Goal: Communication & Community: Ask a question

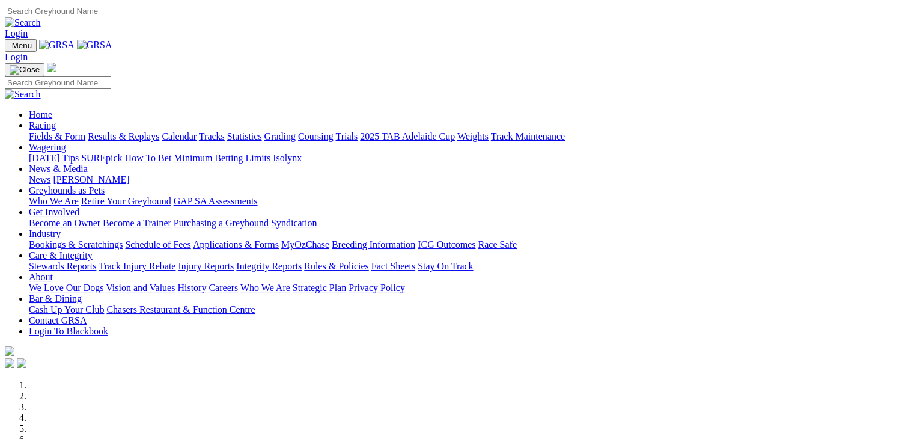
click at [66, 142] on link "Wagering" at bounding box center [47, 147] width 37 height 10
click at [87, 315] on link "Contact GRSA" at bounding box center [58, 320] width 58 height 10
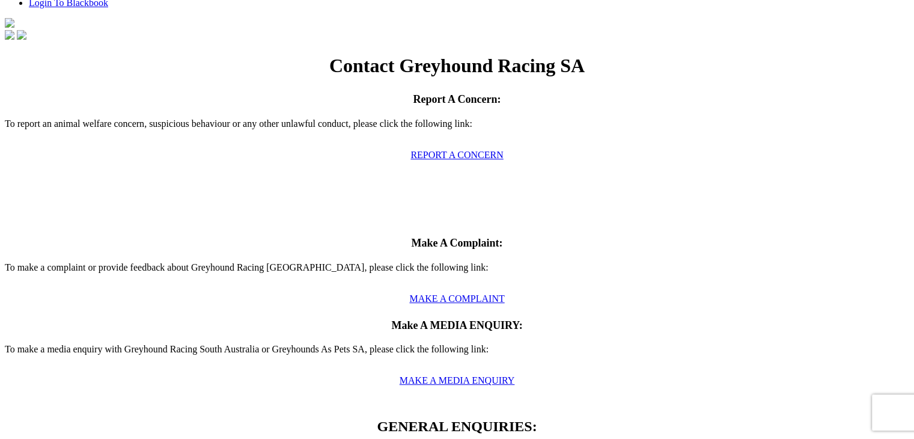
scroll to position [360, 0]
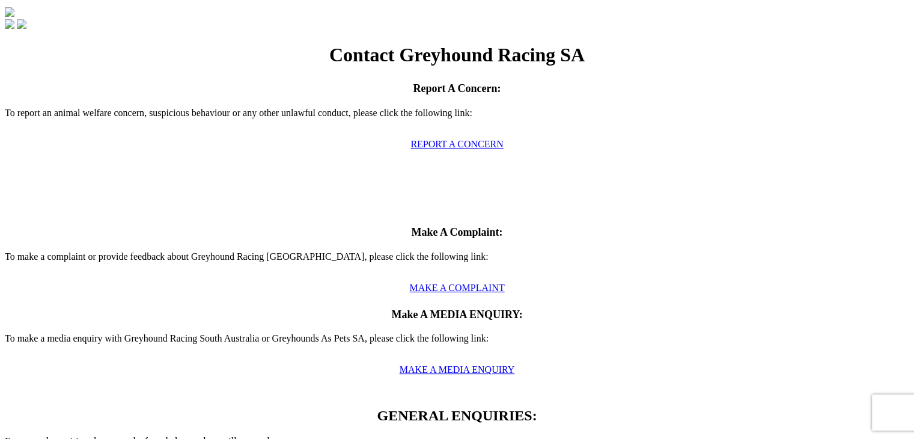
type input "[PERSON_NAME]"
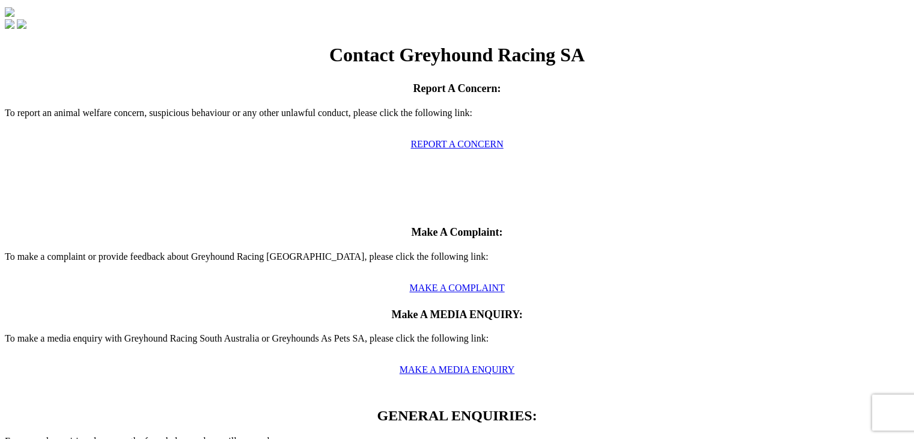
type input "[EMAIL_ADDRESS][DOMAIN_NAME]"
type input "Race fields approval/application"
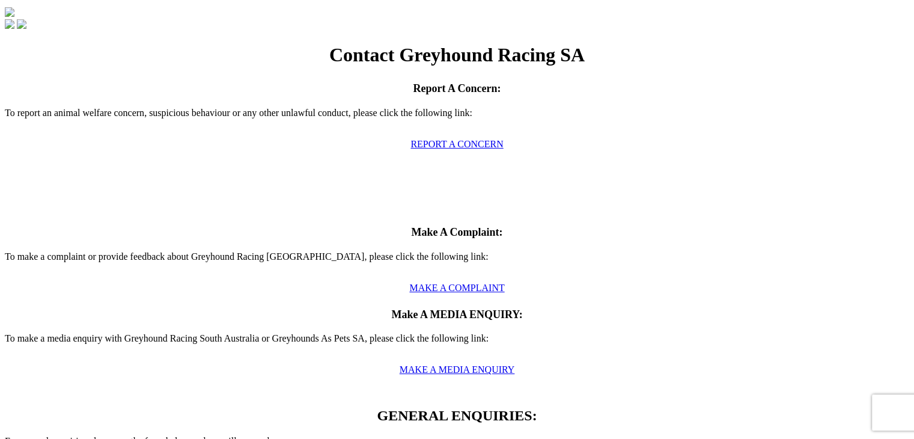
type textarea "Hi, I am a registered bookmaker with SA Liquor and Gambling. I am currently abo…"
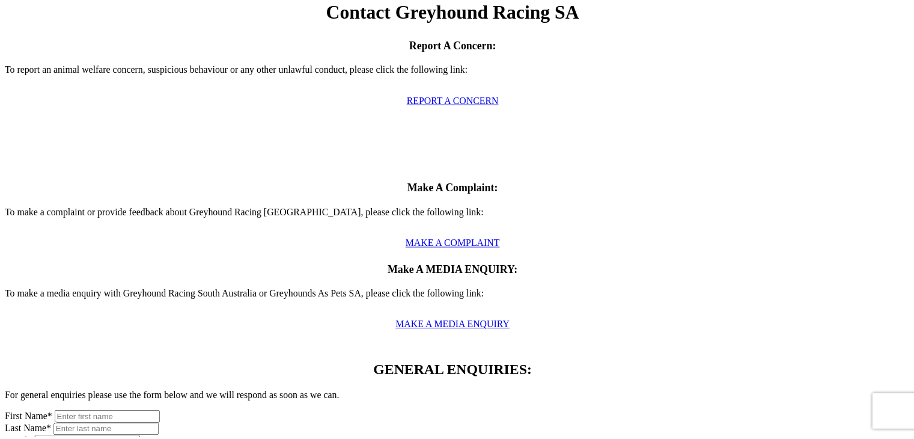
scroll to position [406, 0]
